Goal: Task Accomplishment & Management: Complete application form

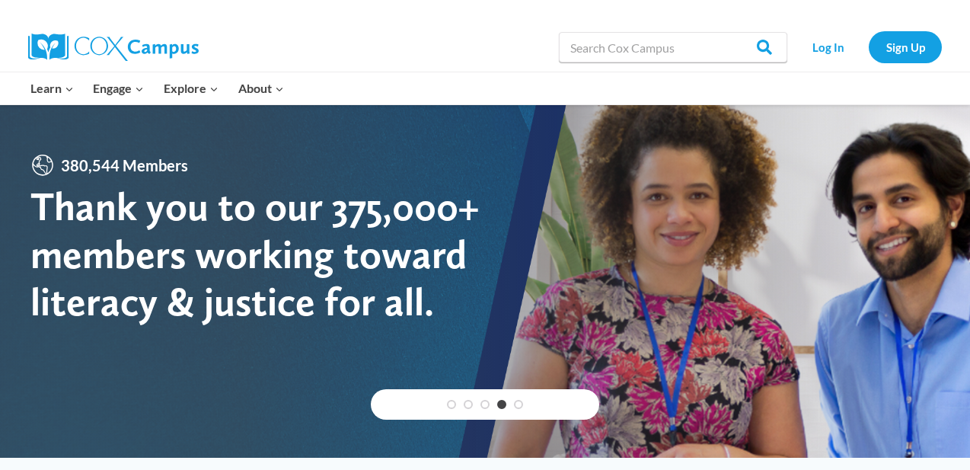
click at [44, 8] on div at bounding box center [256, 11] width 457 height 23
click at [921, 45] on link "Sign Up" at bounding box center [905, 46] width 73 height 31
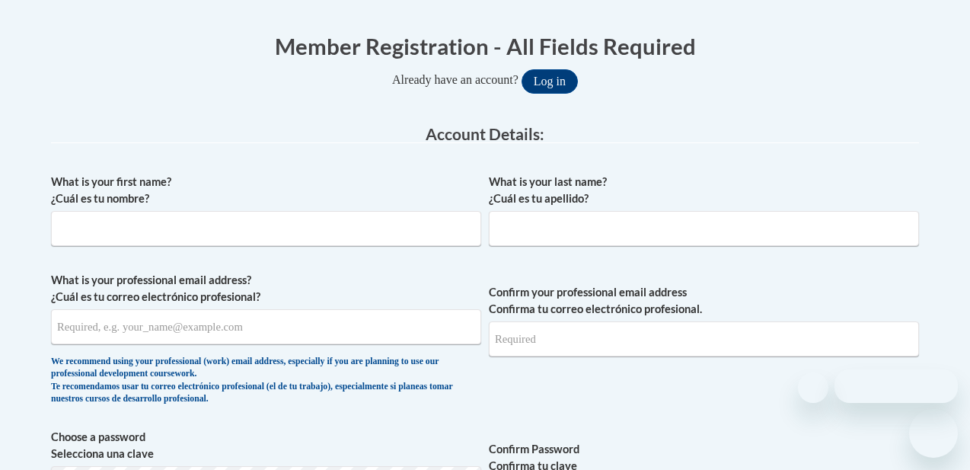
scroll to position [294, 0]
click at [333, 247] on div "What is your first name? ¿Cuál es tu nombre?" at bounding box center [266, 216] width 430 height 84
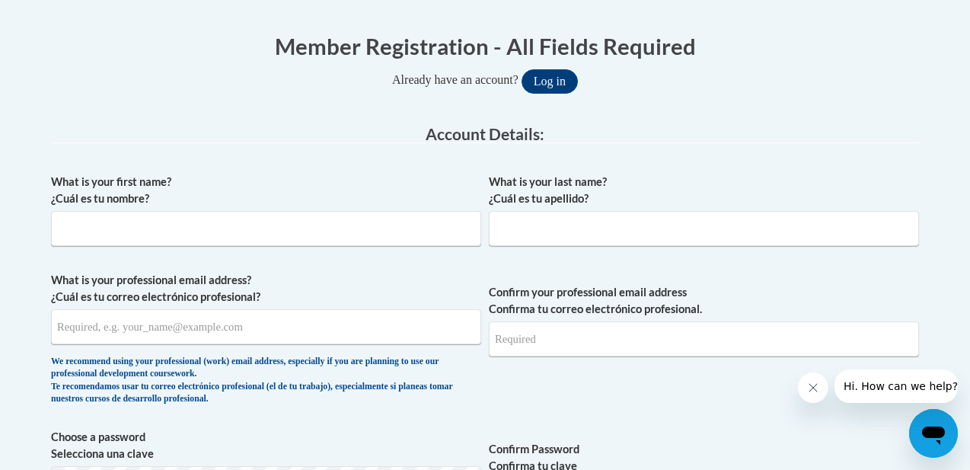
scroll to position [0, 0]
click at [327, 222] on input "What is your first name? ¿Cuál es tu nombre?" at bounding box center [266, 228] width 430 height 35
type input "[PERSON_NAME]"
type input "[EMAIL_ADDRESS][DOMAIN_NAME]"
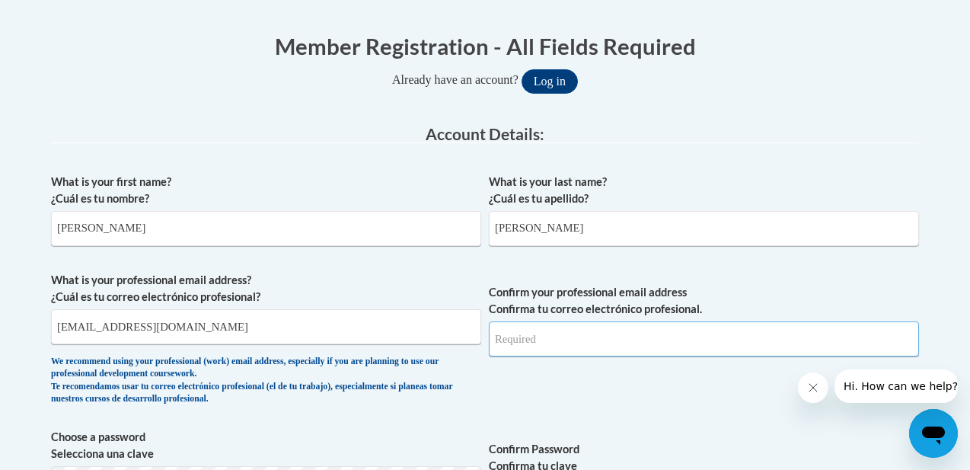
type input "[EMAIL_ADDRESS][DOMAIN_NAME]"
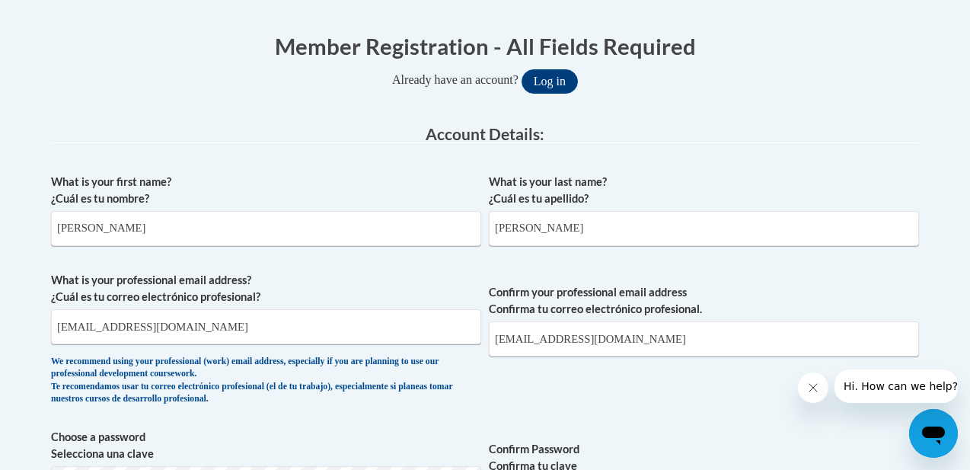
select select "ad49bcad-a171-4b2e-b99c-48b446064914"
type input "30736"
click at [547, 221] on input "[PERSON_NAME]" at bounding box center [704, 228] width 430 height 35
type input "Good"
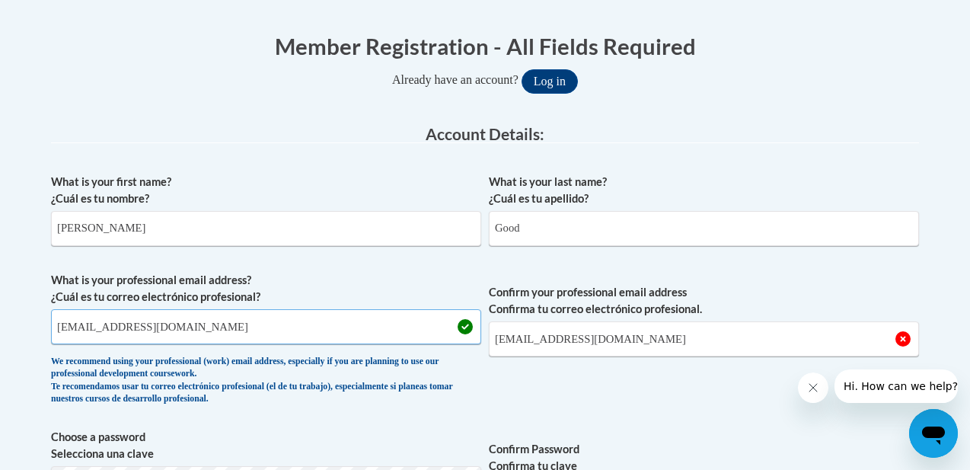
type input "[EMAIL_ADDRESS][DOMAIN_NAME]"
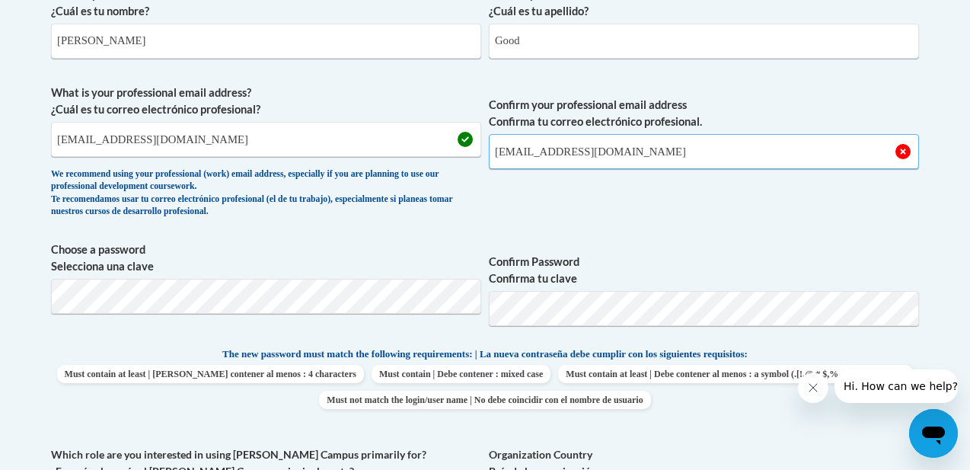
scroll to position [484, 0]
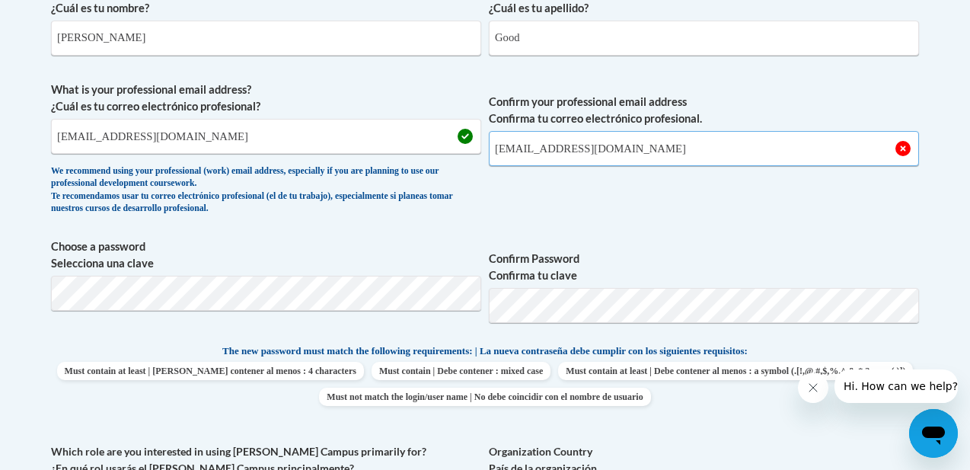
type input "[EMAIL_ADDRESS][DOMAIN_NAME]"
click at [571, 209] on span "Confirm your professional email address Confirma tu correo electrónico profesio…" at bounding box center [704, 151] width 430 height 141
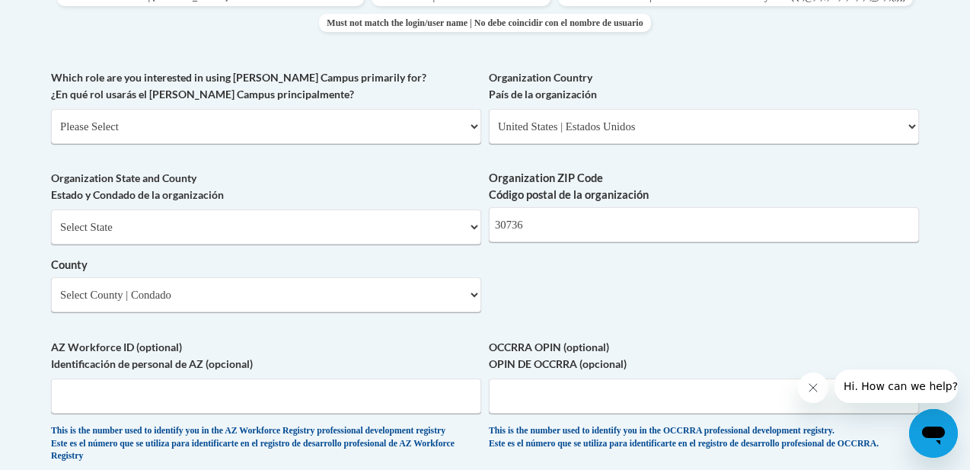
scroll to position [864, 0]
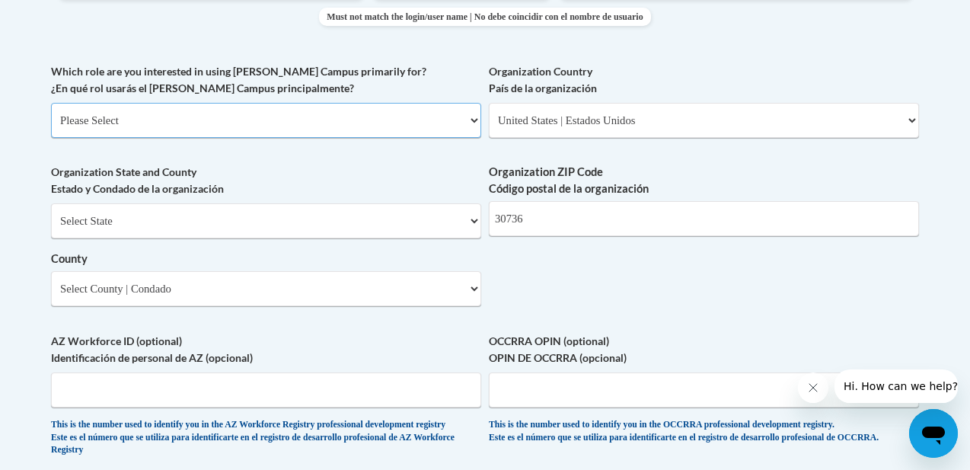
click at [434, 126] on select "Please Select College/University | Colegio/Universidad Community/Nonprofit Part…" at bounding box center [266, 120] width 430 height 35
click at [544, 216] on input "30736" at bounding box center [704, 218] width 430 height 35
type input "3"
click at [513, 253] on div "What is your first name? ¿Cuál es tu nombre? [PERSON_NAME] What is your last na…" at bounding box center [485, 34] width 868 height 876
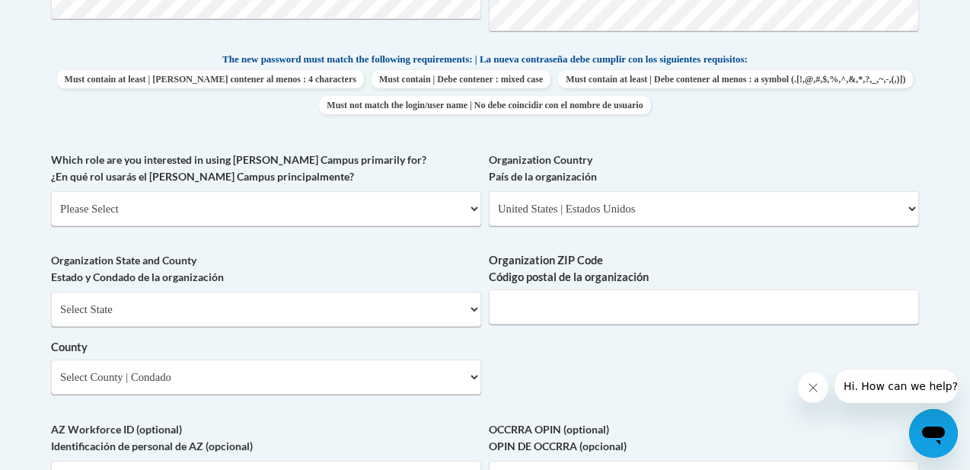
scroll to position [779, 0]
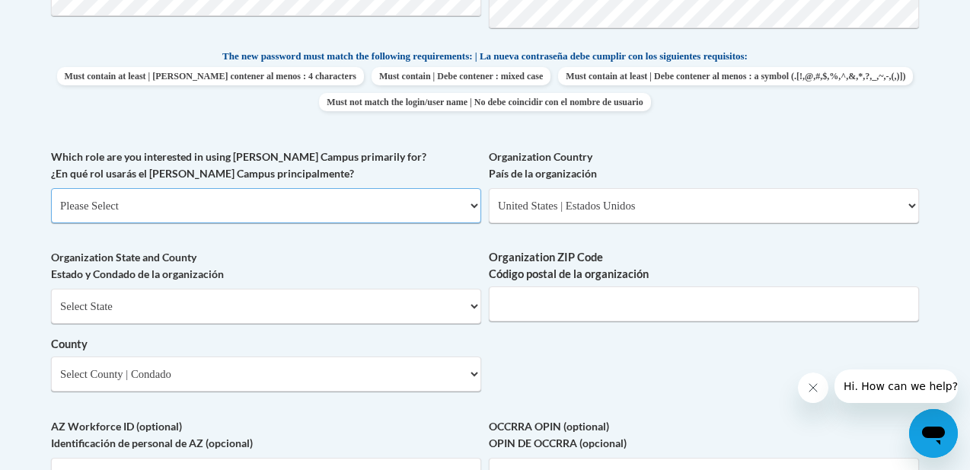
click at [340, 204] on select "Please Select College/University | Colegio/Universidad Community/Nonprofit Part…" at bounding box center [266, 205] width 430 height 35
select select "5a18ea06-2b54-4451-96f2-d152daf9eac5"
click option "College/University | [GEOGRAPHIC_DATA]" at bounding box center [0, 0] width 0 height 0
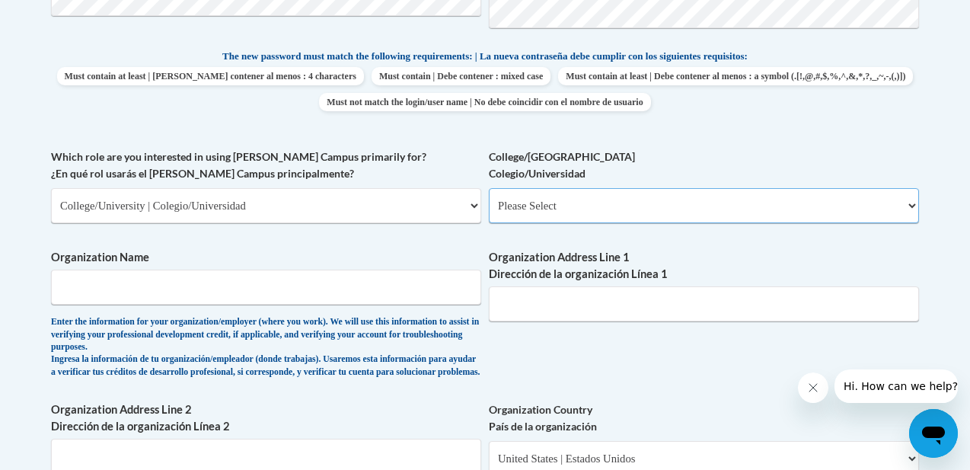
select select "99b32b07-cffc-426c-8bf6-0cd77760d84b"
click option "College/University Student | Estudiante universitario" at bounding box center [0, 0] width 0 height 0
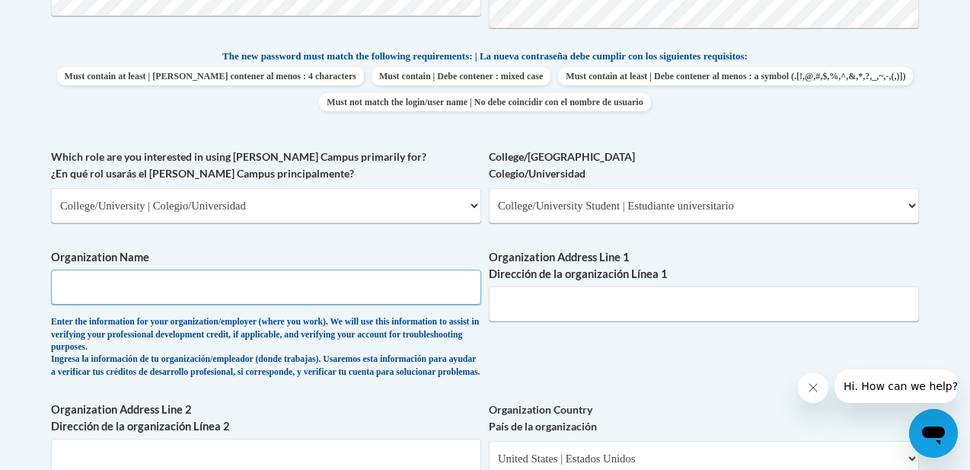
click at [269, 288] on input "Organization Name" at bounding box center [266, 286] width 430 height 35
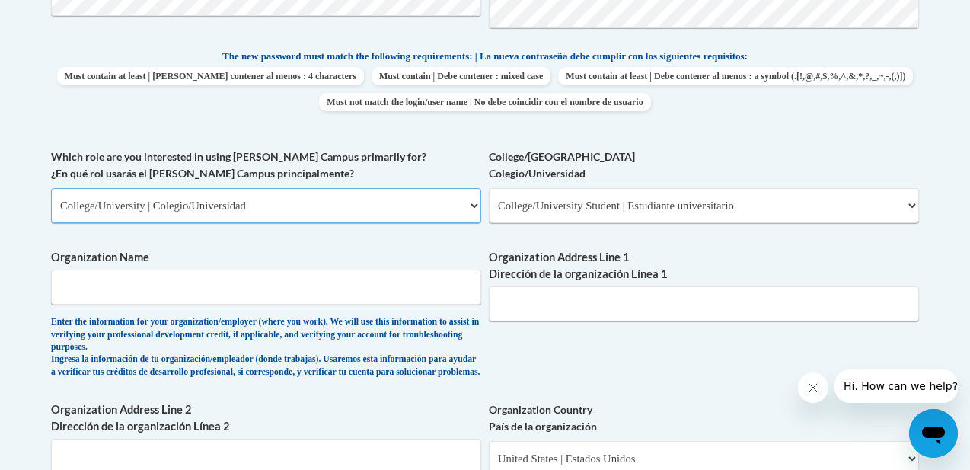
select select "fbf2d438-af2f-41f8-98f1-81c410e29de3"
click option "Educator | Educador(a)" at bounding box center [0, 0] width 0 height 0
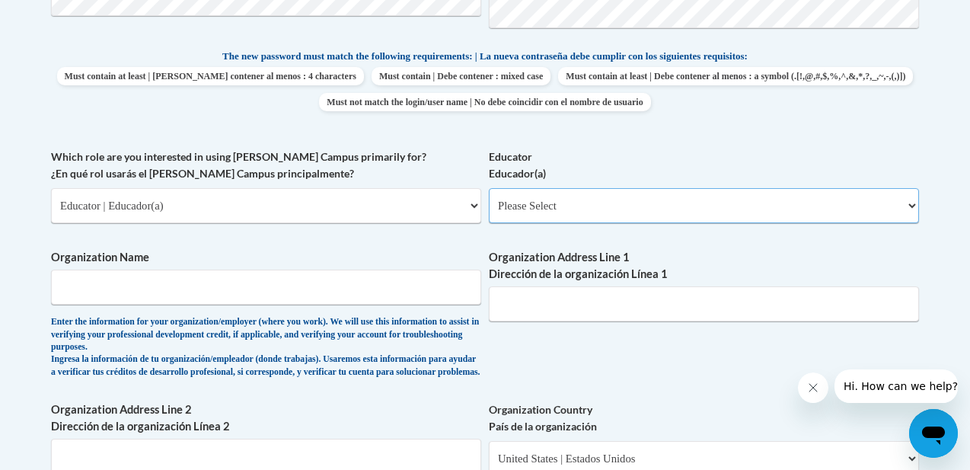
click at [551, 198] on select "Please Select Early Learning/Daycare Teacher/Family Home Care Provider | Maestr…" at bounding box center [704, 205] width 430 height 35
select select "8e40623d-54d0-45cd-9f92-5df65cd3f8cf"
click option "Elementary Teacher | Maestro(a) de escuela primaria" at bounding box center [0, 0] width 0 height 0
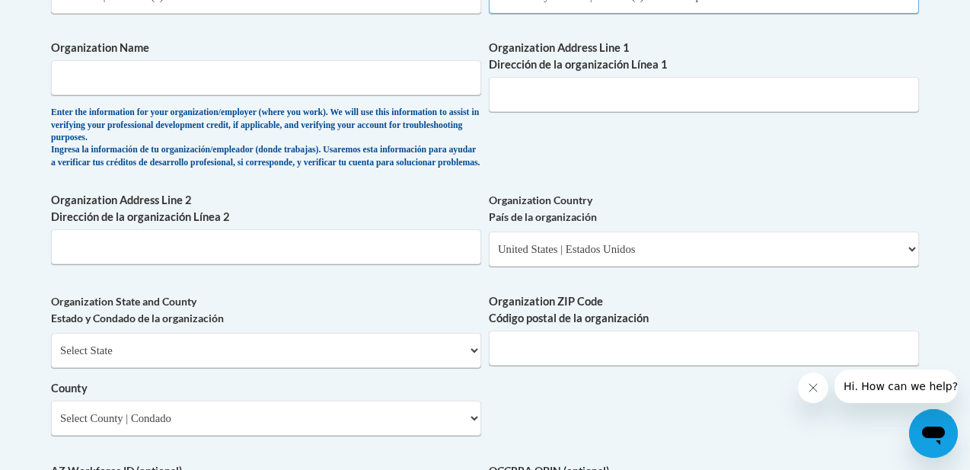
scroll to position [986, 0]
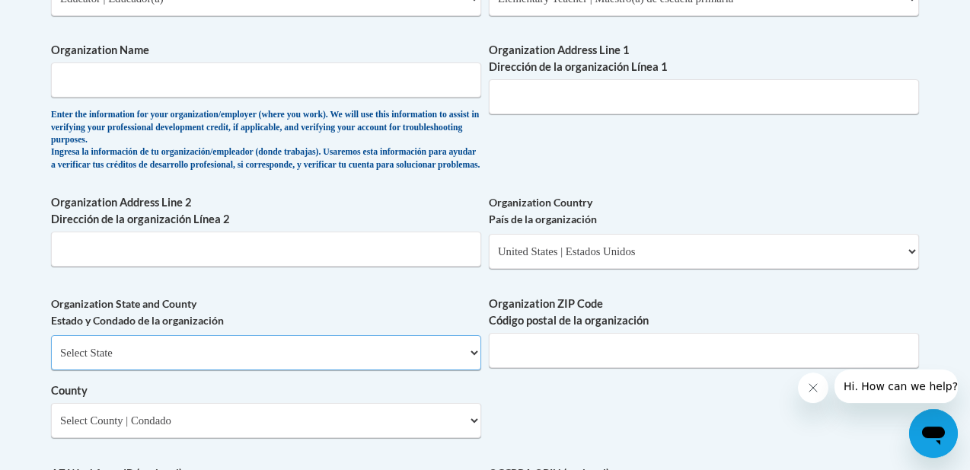
click at [276, 362] on select "Select State [US_STATE] [US_STATE] [US_STATE] [US_STATE] [US_STATE] [US_STATE] …" at bounding box center [266, 352] width 430 height 35
click at [294, 266] on input "Organization Address Line 2 Dirección de la organización Línea 2" at bounding box center [266, 248] width 430 height 35
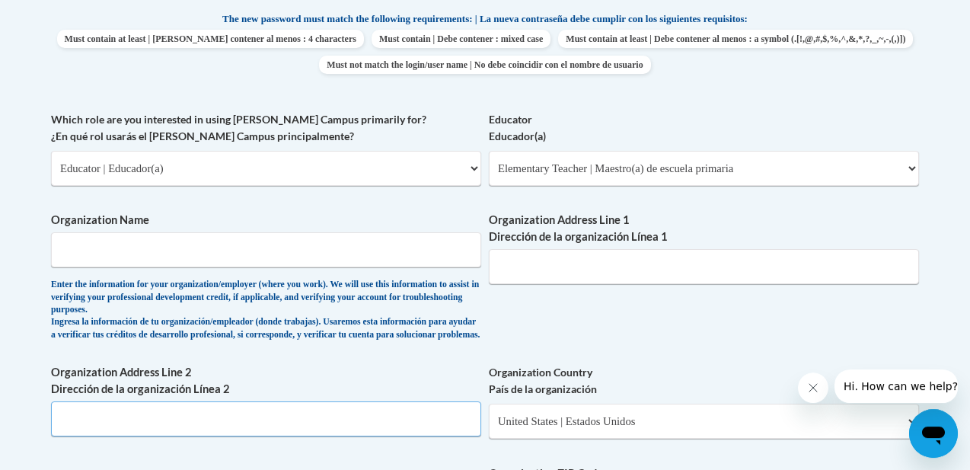
scroll to position [805, 0]
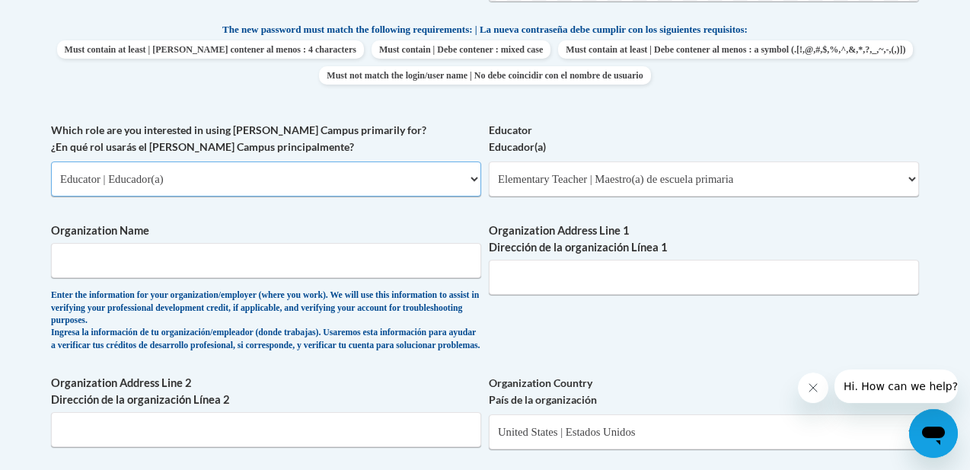
click at [362, 179] on select "Please Select College/University | Colegio/Universidad Community/Nonprofit Part…" at bounding box center [266, 178] width 430 height 35
select select "5a18ea06-2b54-4451-96f2-d152daf9eac5"
click option "College/University | [GEOGRAPHIC_DATA]" at bounding box center [0, 0] width 0 height 0
click at [548, 182] on select "Please Select College/University Staff | Empleado universitario College/Univers…" at bounding box center [704, 178] width 430 height 35
select select "99b32b07-cffc-426c-8bf6-0cd77760d84b"
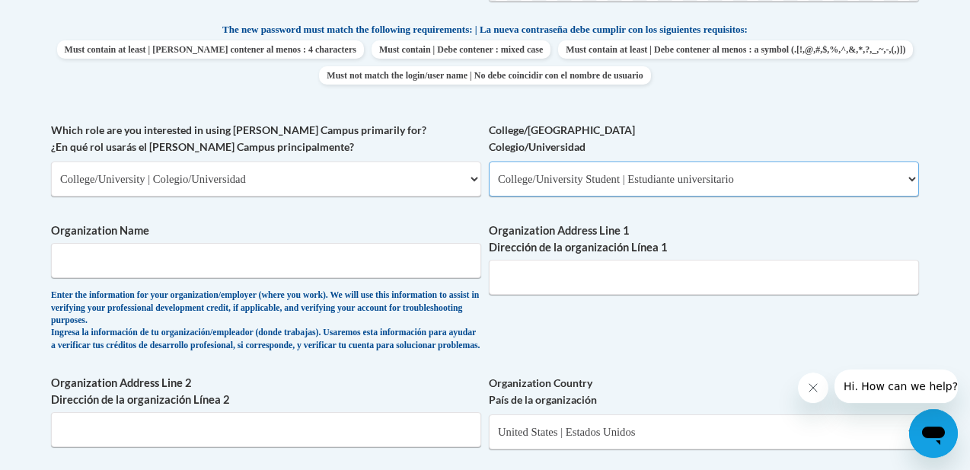
click option "College/University Student | Estudiante universitario" at bounding box center [0, 0] width 0 height 0
click at [556, 215] on div "What is your first name? ¿Cuál es tu nombre? [PERSON_NAME] What is your last na…" at bounding box center [485, 218] width 868 height 1129
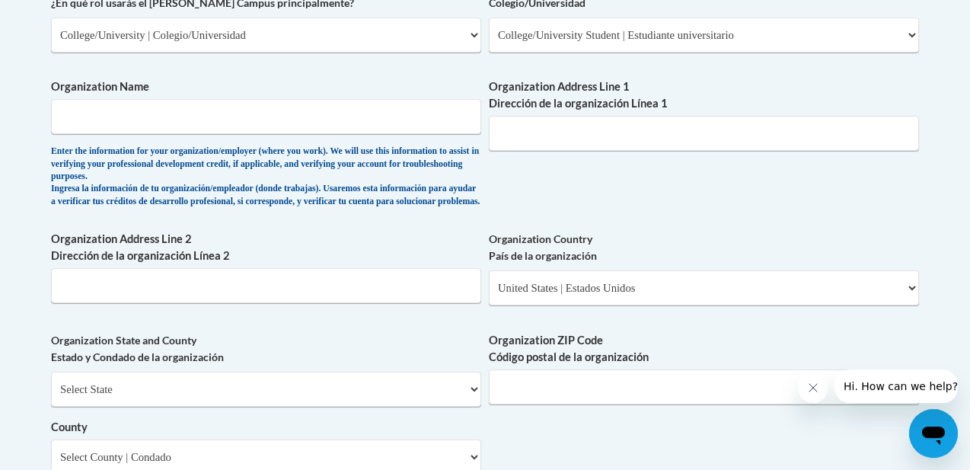
scroll to position [951, 0]
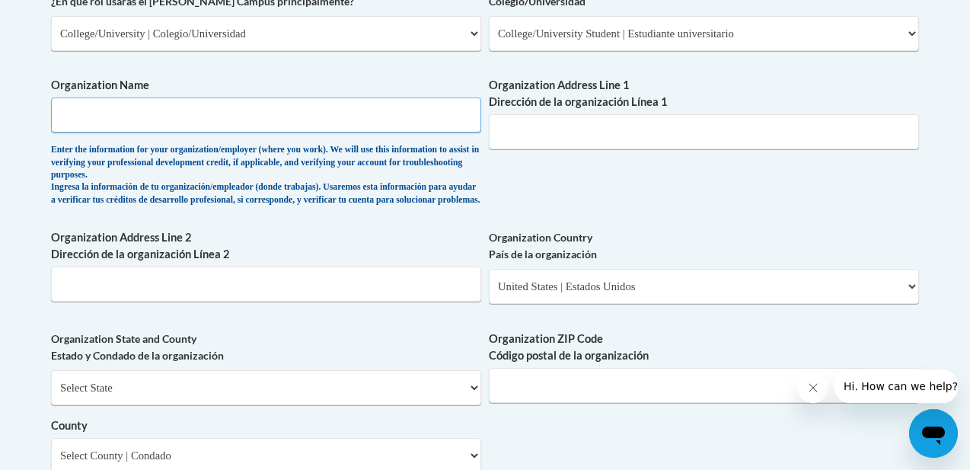
click at [416, 112] on input "Organization Name" at bounding box center [266, 114] width 430 height 35
type input "[PERSON_NAME][GEOGRAPHIC_DATA]"
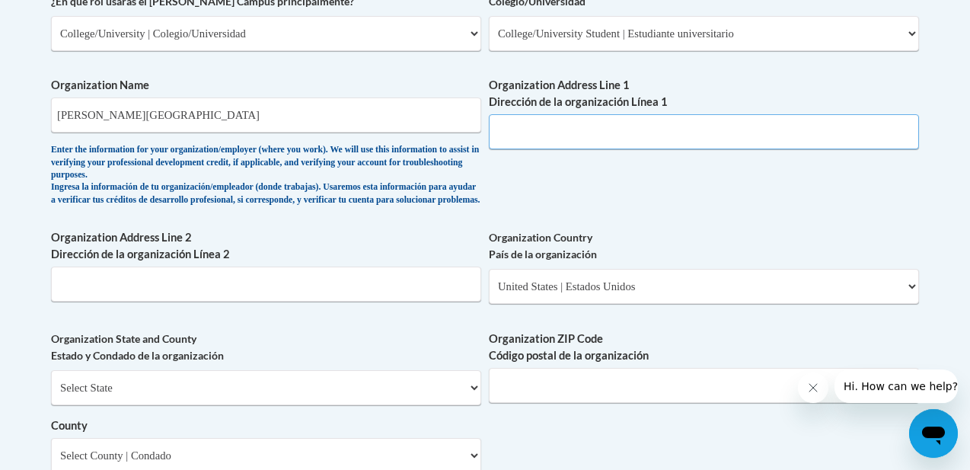
click at [559, 135] on input "Organization Address Line 1 Dirección de la organización Línea 1" at bounding box center [704, 131] width 430 height 35
type input "[STREET_ADDRESS][PERSON_NAME]"
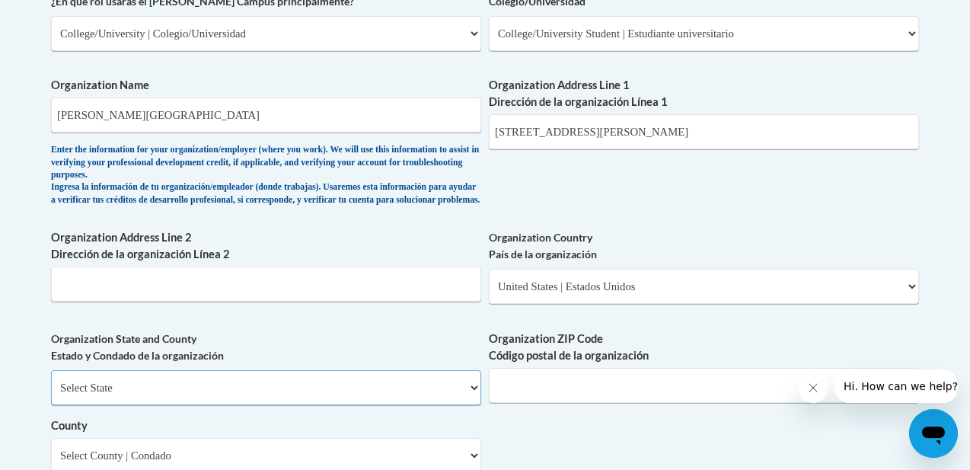
click at [158, 399] on select "Select State [US_STATE] [US_STATE] [US_STATE] [US_STATE] [US_STATE] [US_STATE] …" at bounding box center [266, 387] width 430 height 35
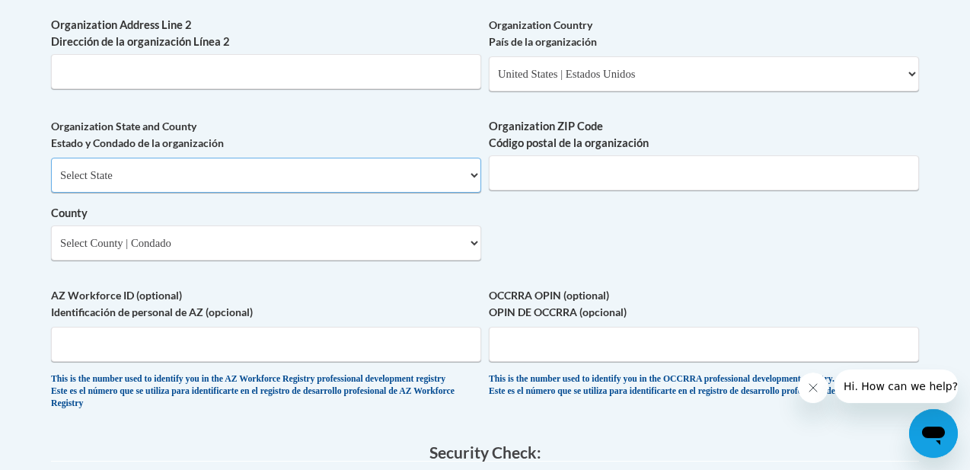
scroll to position [1164, 0]
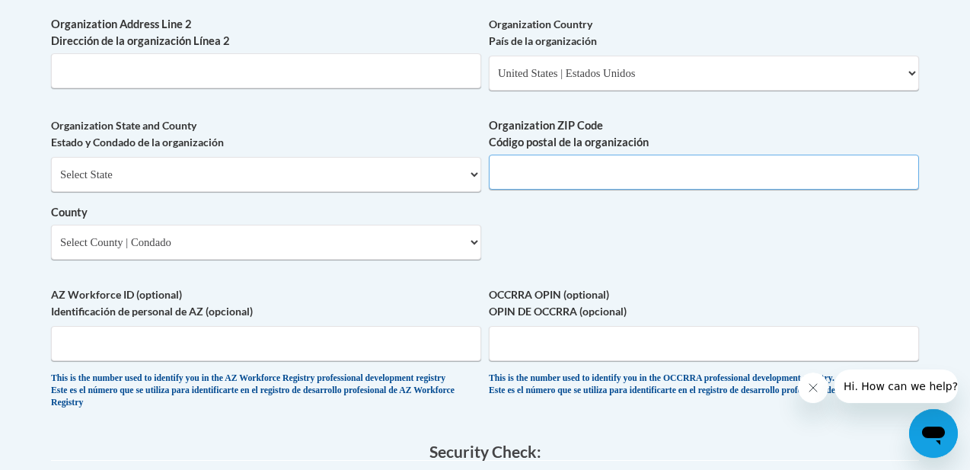
click at [587, 188] on input "Organization ZIP Code Código postal de la organización" at bounding box center [704, 172] width 430 height 35
type input "30445"
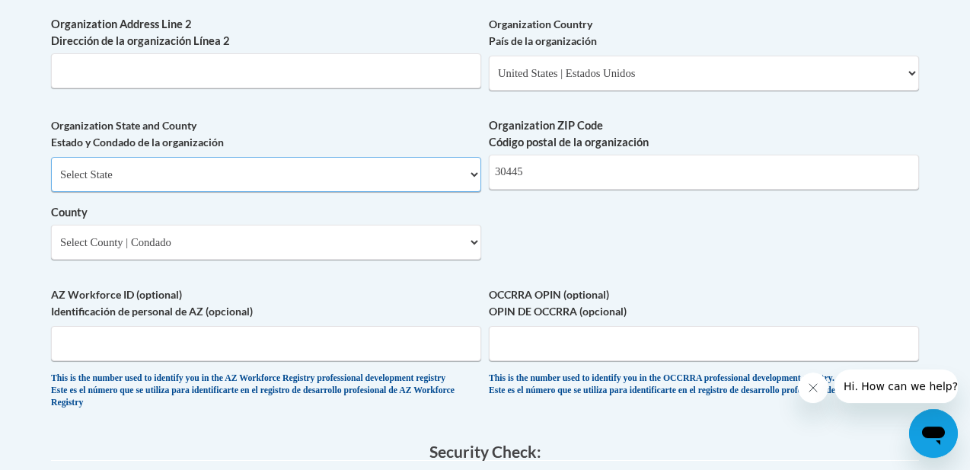
click at [400, 192] on select "Select State [US_STATE] [US_STATE] [US_STATE] [US_STATE] [US_STATE] [US_STATE] …" at bounding box center [266, 174] width 430 height 35
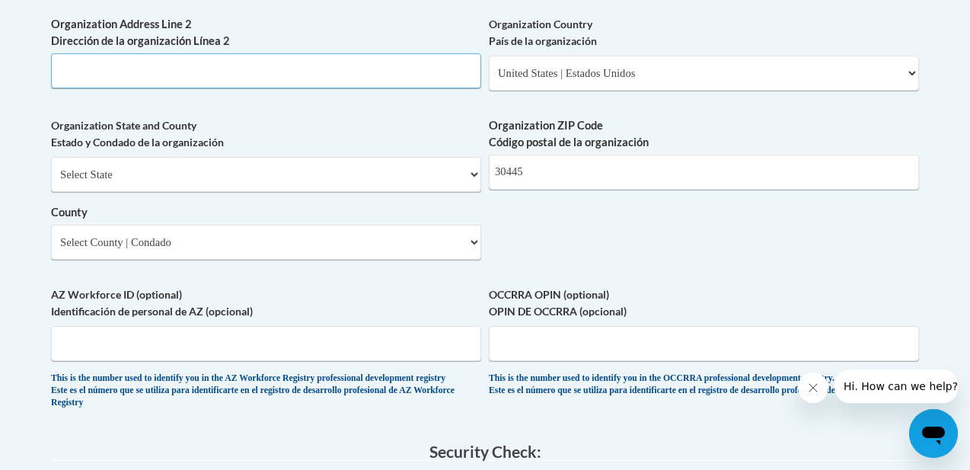
click at [359, 88] on input "Organization Address Line 2 Dirección de la organización Línea 2" at bounding box center [266, 70] width 430 height 35
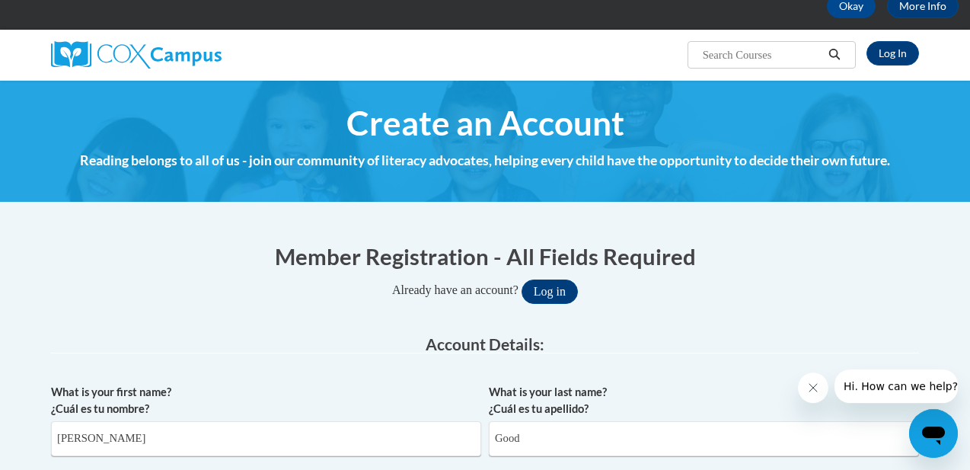
scroll to position [0, 0]
